Goal: Find specific page/section: Find specific page/section

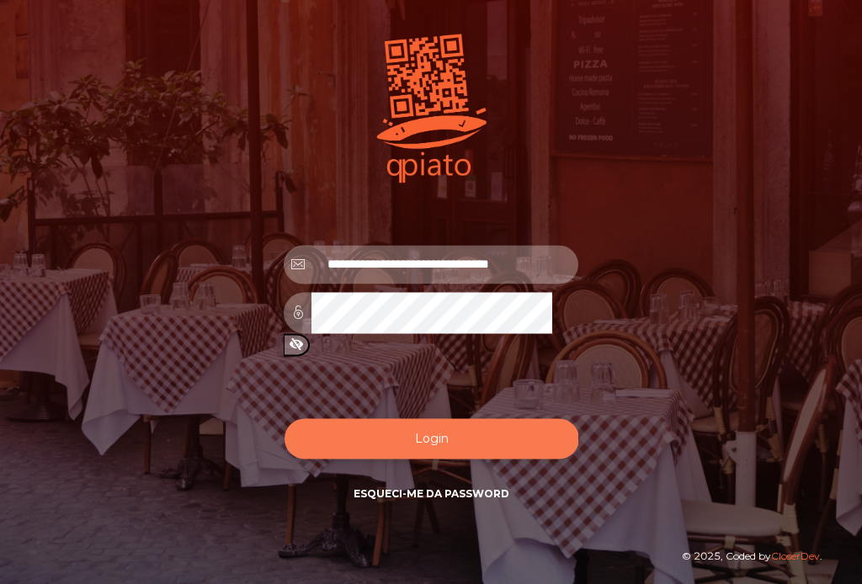
click at [423, 435] on button "Login" at bounding box center [431, 438] width 295 height 41
